Goal: Check status: Check status

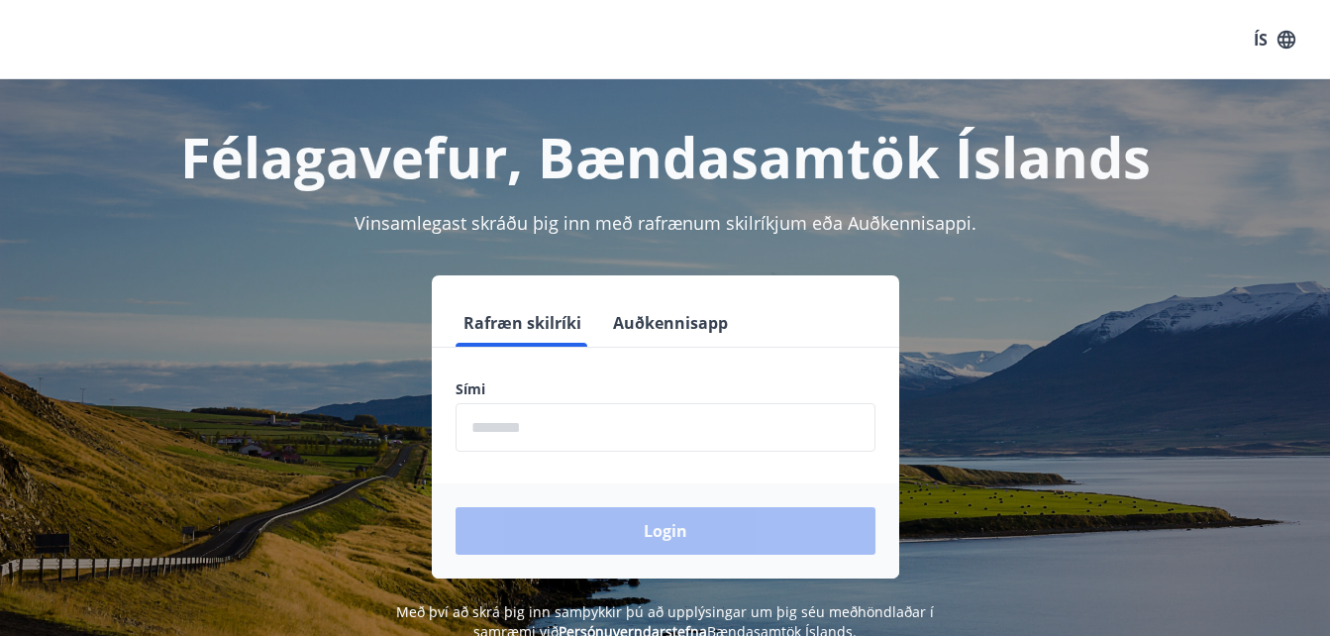
click at [477, 434] on input "phone" at bounding box center [666, 427] width 420 height 49
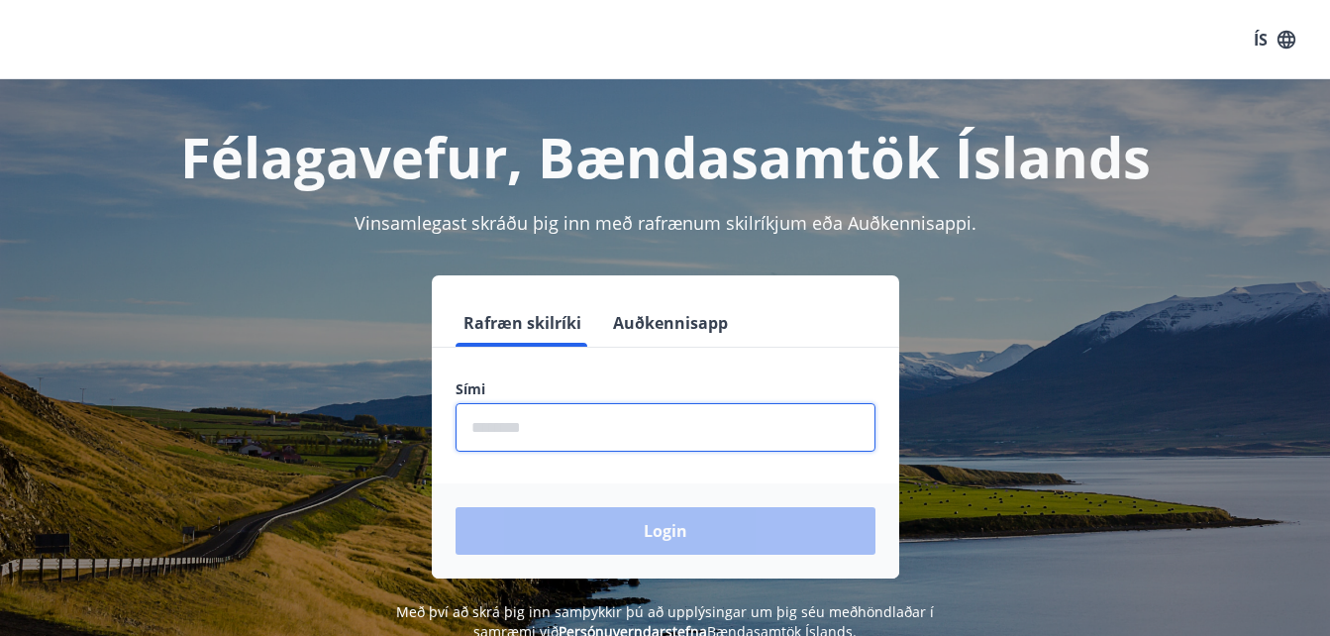
type input "********"
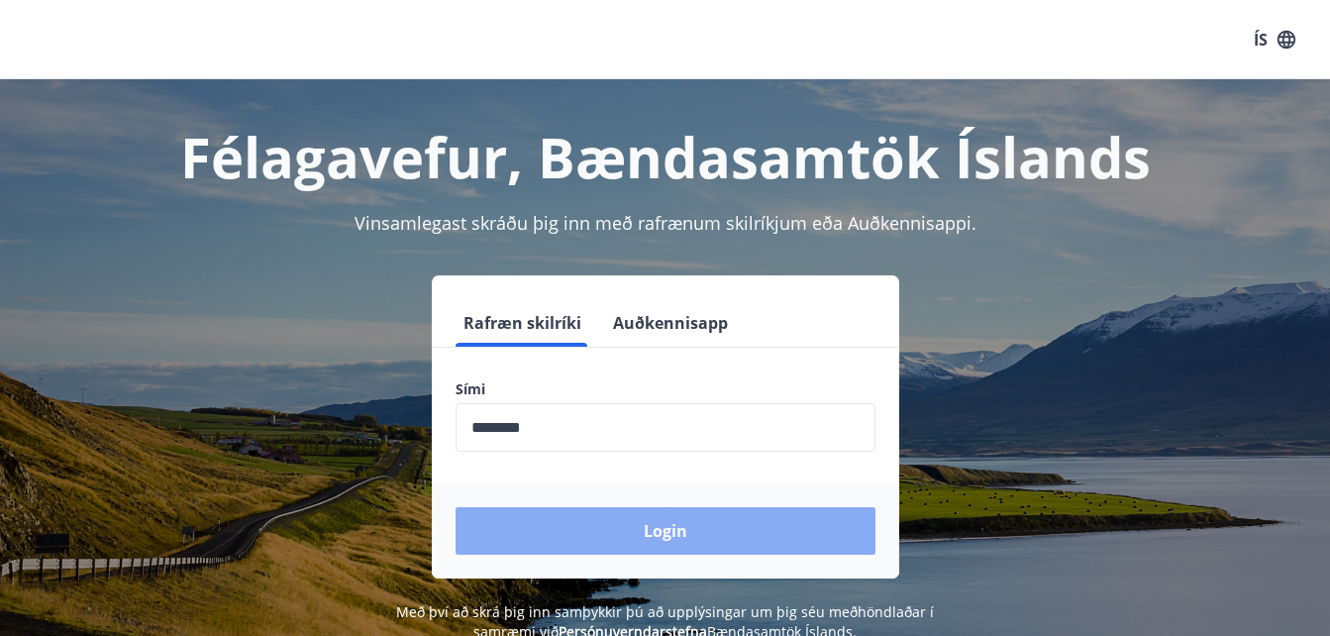
click at [671, 533] on button "Login" at bounding box center [666, 531] width 420 height 48
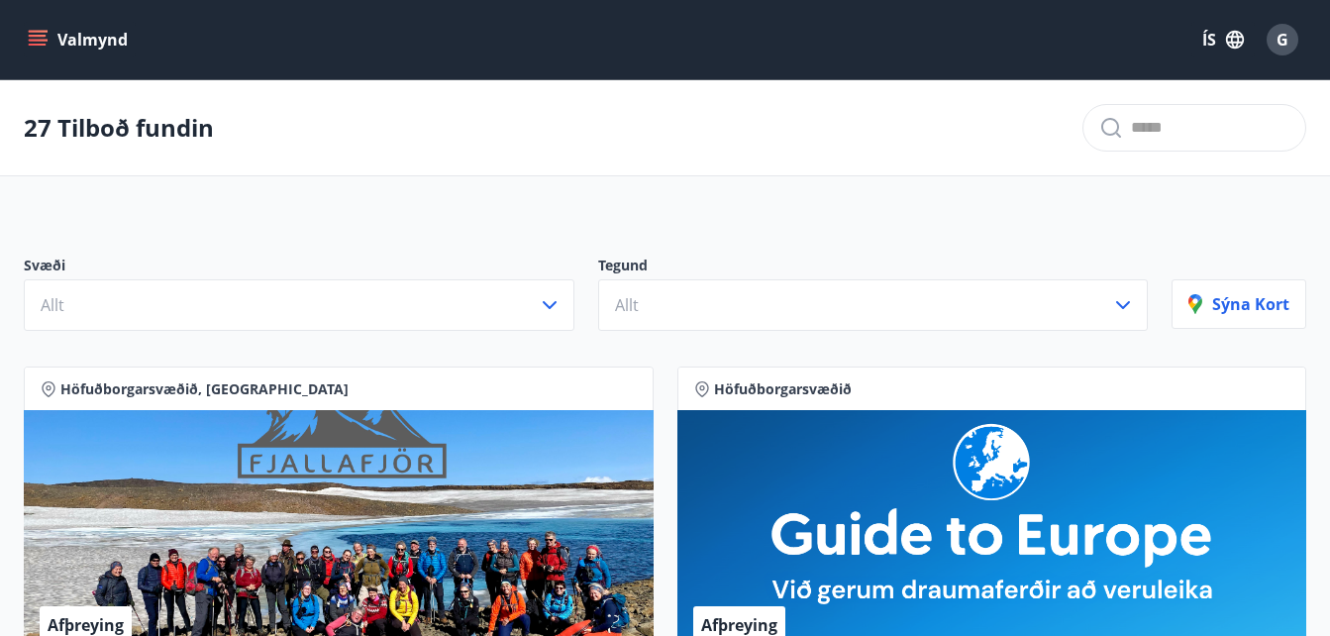
click at [40, 41] on icon "menu" at bounding box center [40, 40] width 22 height 2
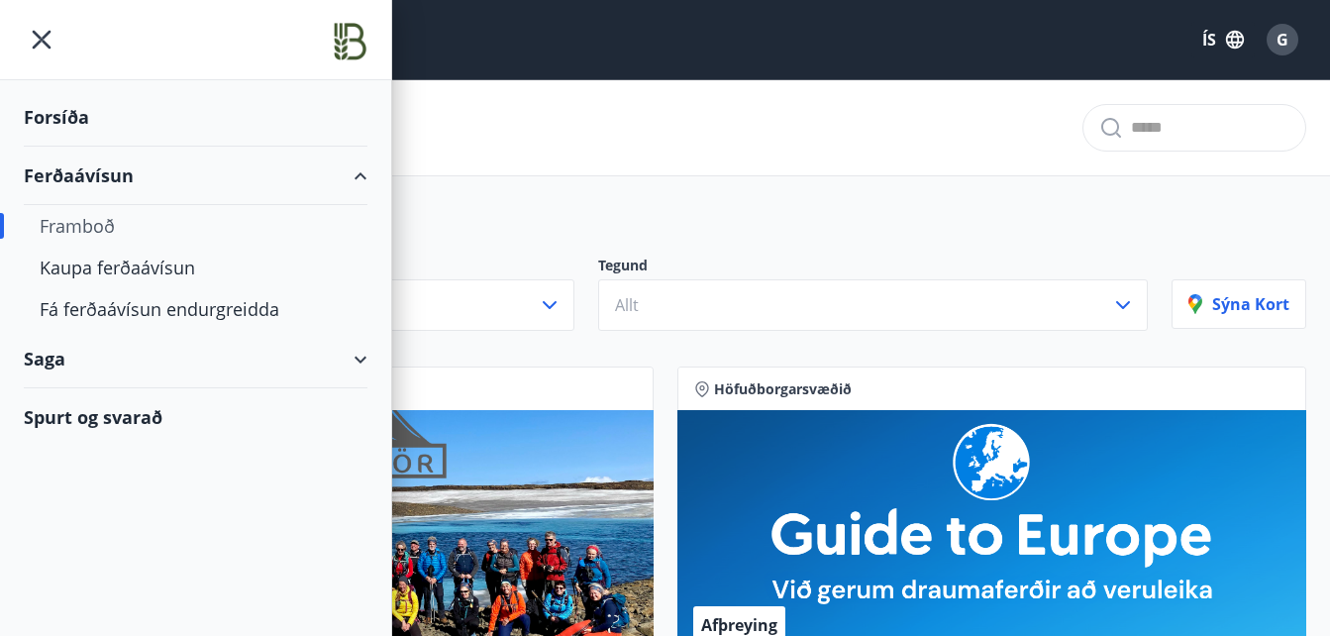
click at [57, 114] on div "Forsíða" at bounding box center [196, 117] width 344 height 58
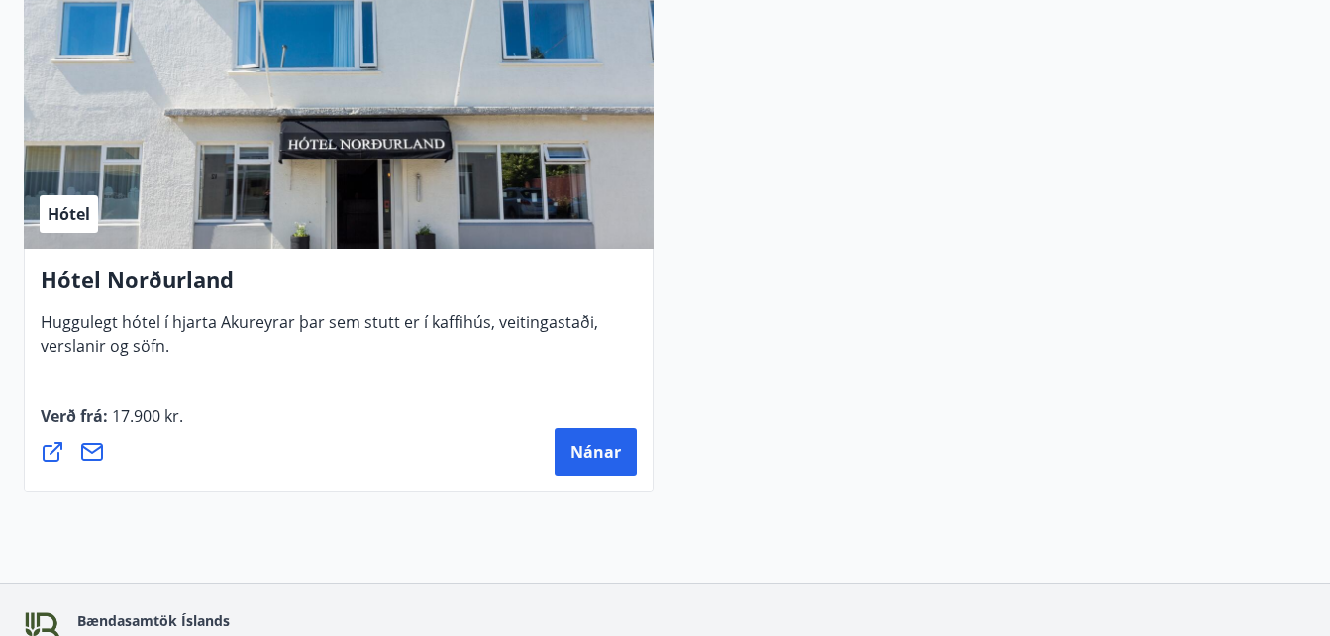
scroll to position [7812, 0]
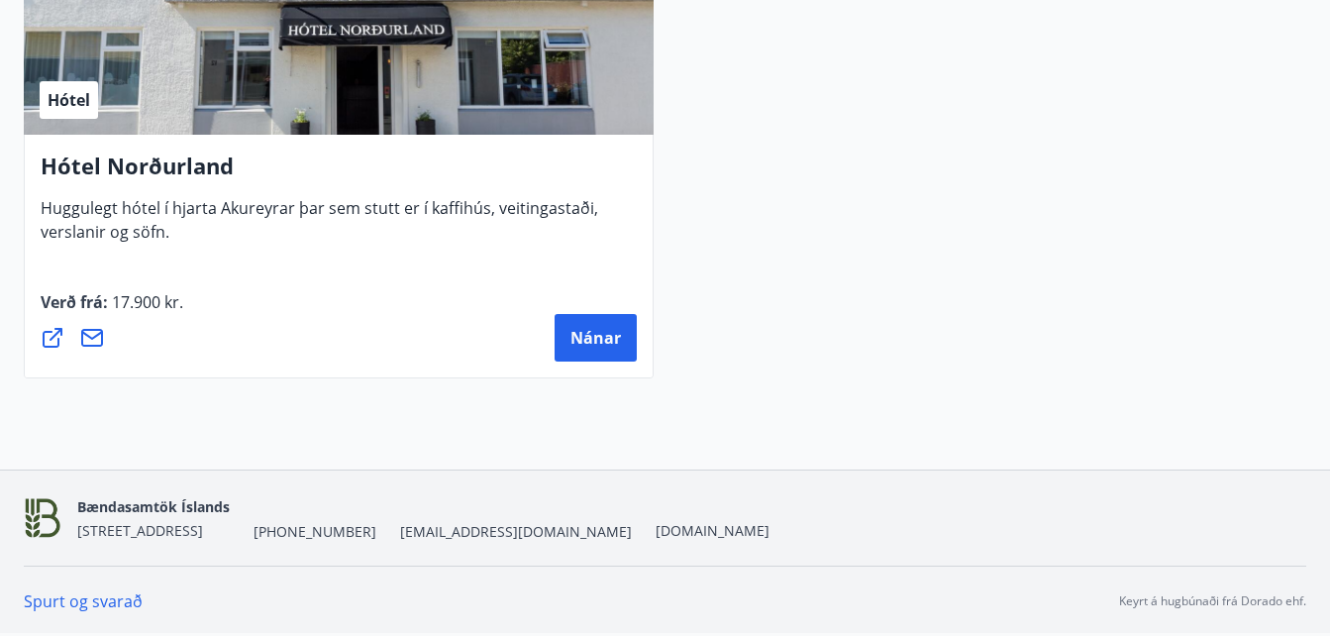
click at [86, 603] on link "Spurt og svarað" at bounding box center [83, 601] width 119 height 22
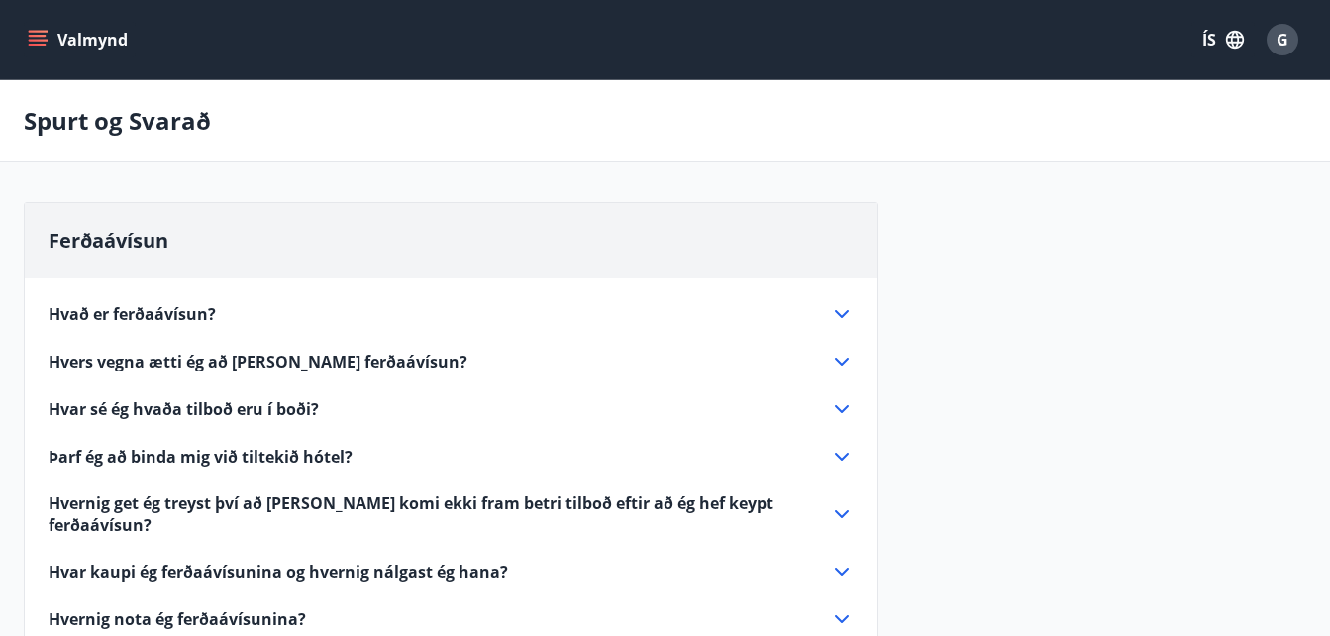
click at [37, 44] on icon "menu" at bounding box center [38, 45] width 18 height 2
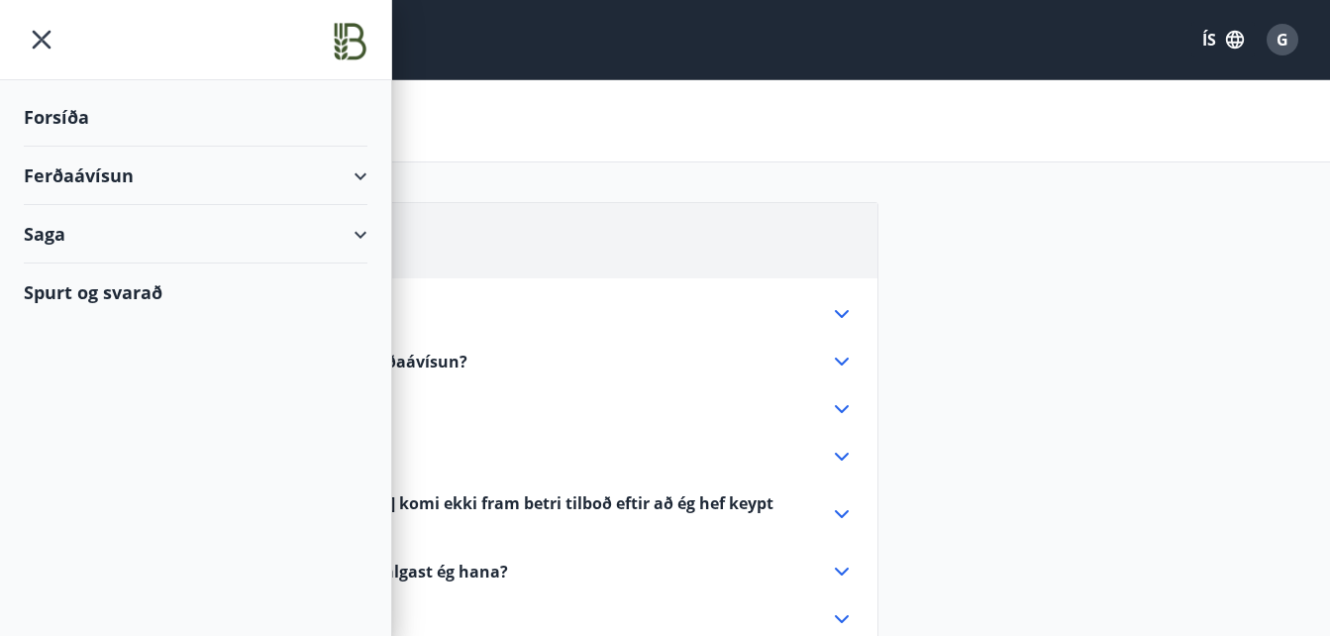
click at [46, 235] on div "Saga" at bounding box center [196, 234] width 344 height 58
click at [67, 370] on div "Inneign" at bounding box center [196, 368] width 312 height 42
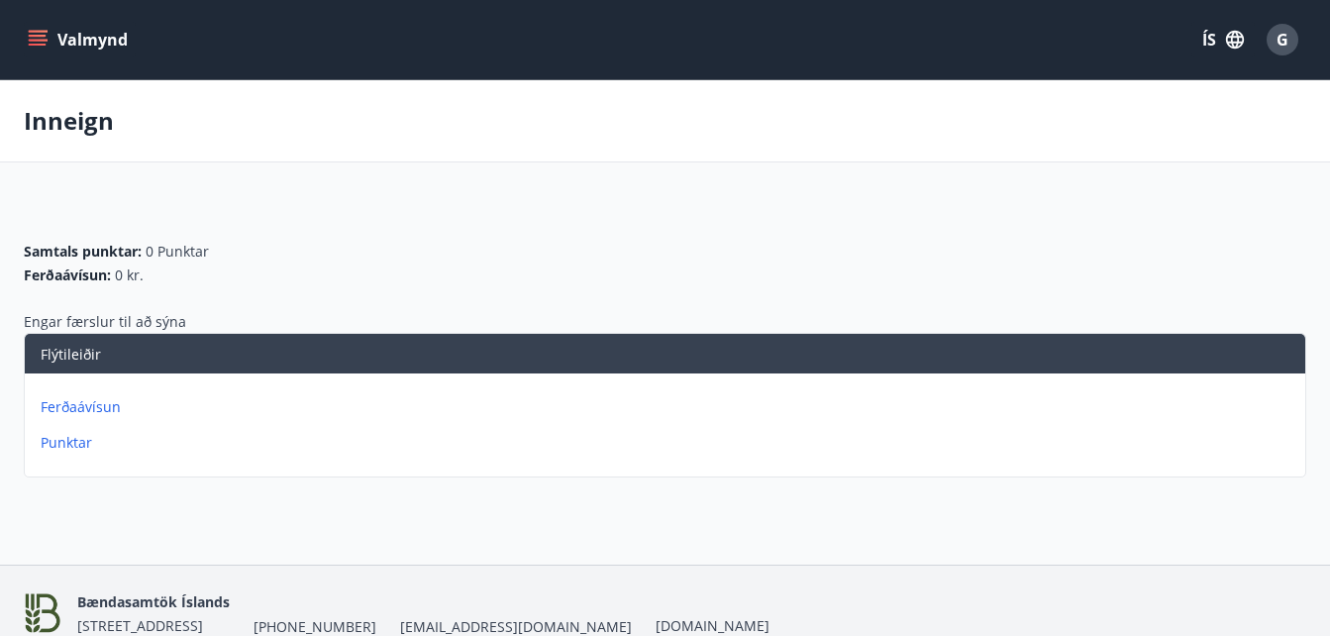
scroll to position [95, 0]
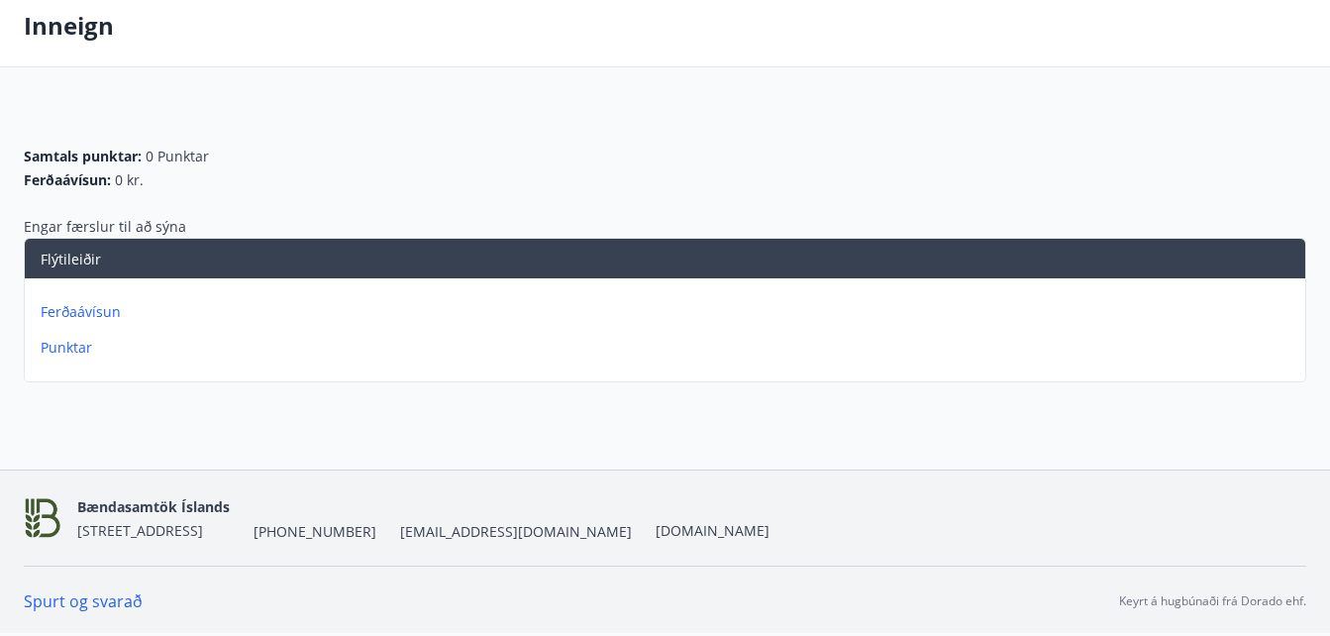
click at [64, 348] on p "Punktar" at bounding box center [669, 348] width 1257 height 20
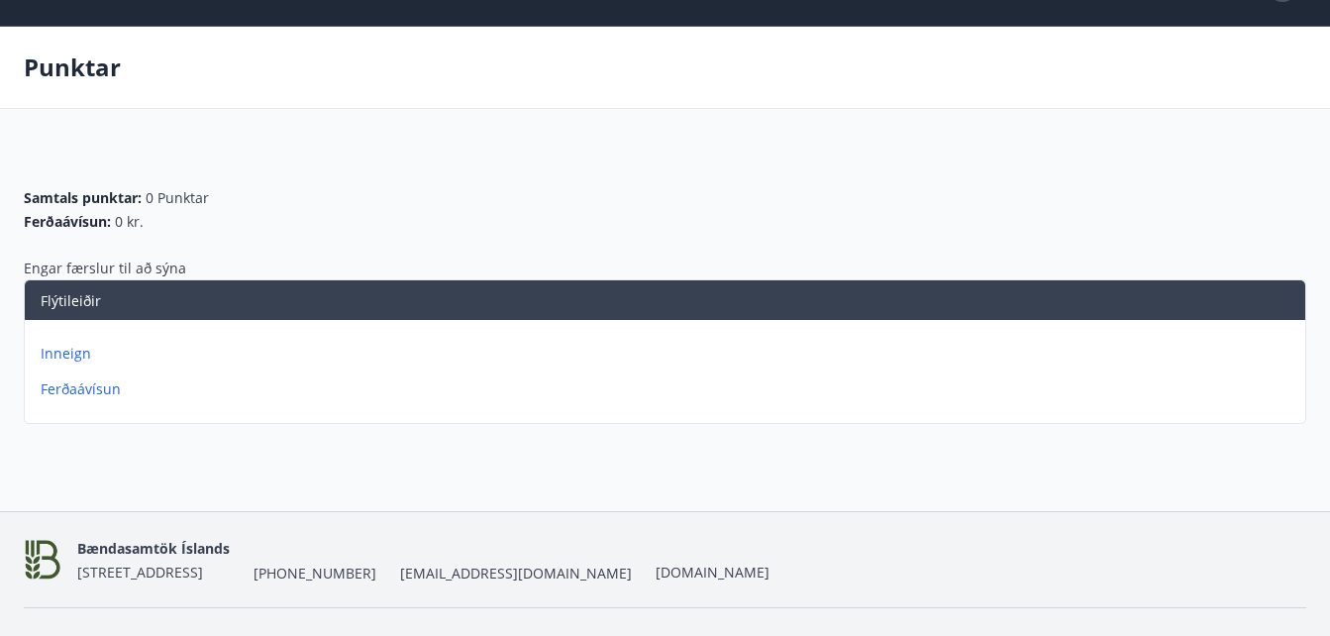
scroll to position [95, 0]
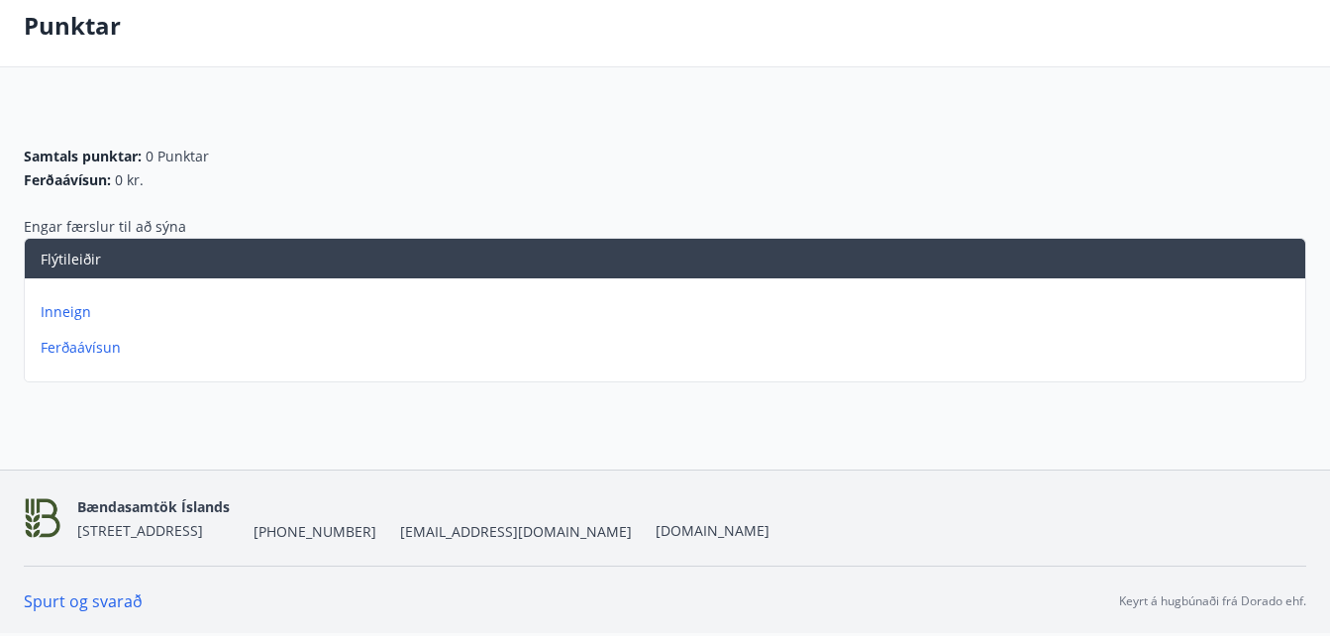
click at [59, 314] on p "Inneign" at bounding box center [669, 312] width 1257 height 20
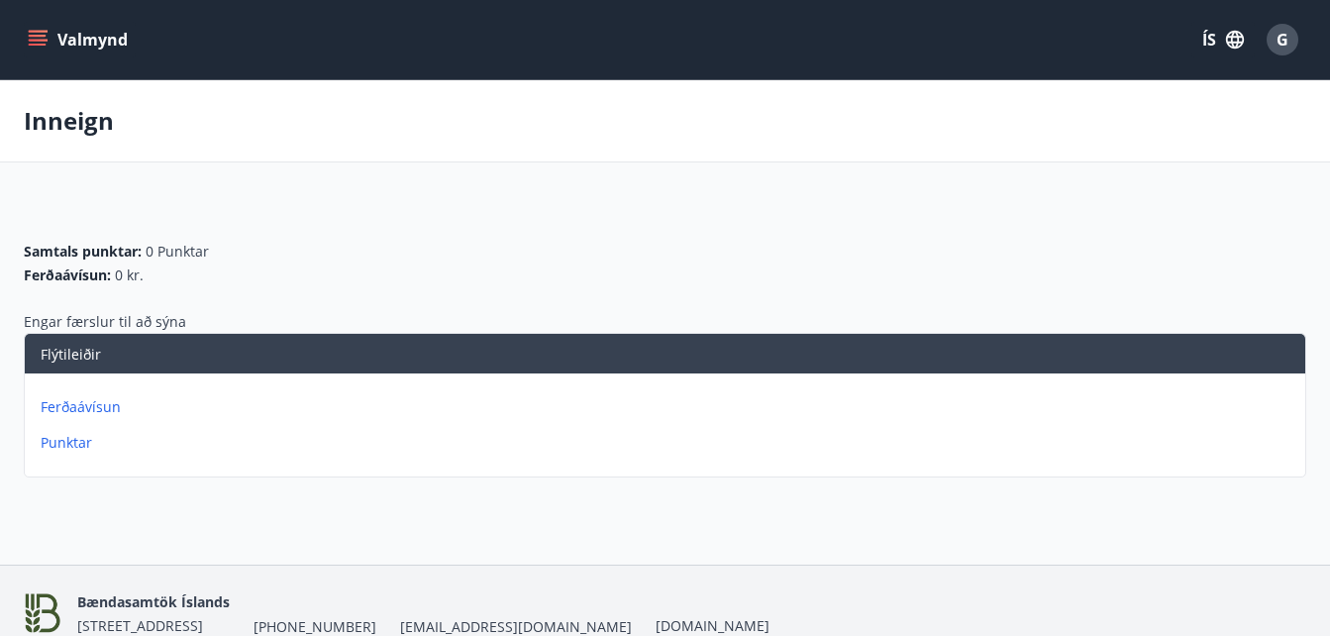
click at [35, 39] on icon "menu" at bounding box center [38, 40] width 20 height 20
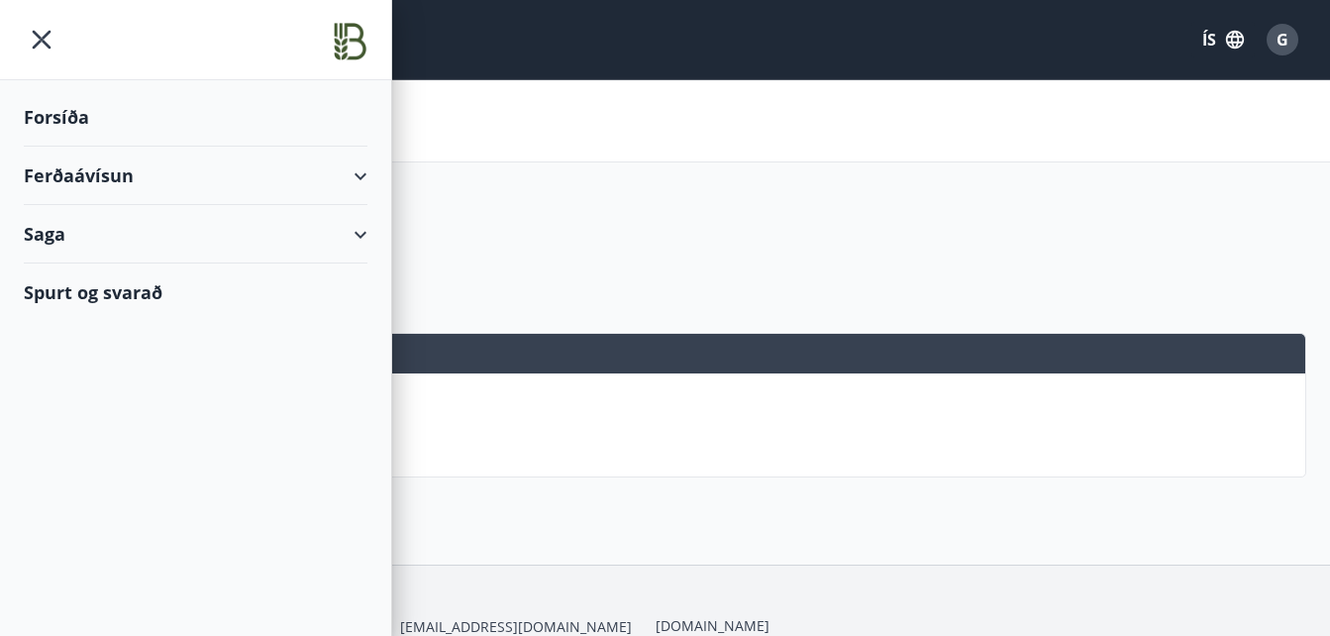
click at [51, 119] on div "Forsíða" at bounding box center [196, 117] width 344 height 58
